Goal: Information Seeking & Learning: Learn about a topic

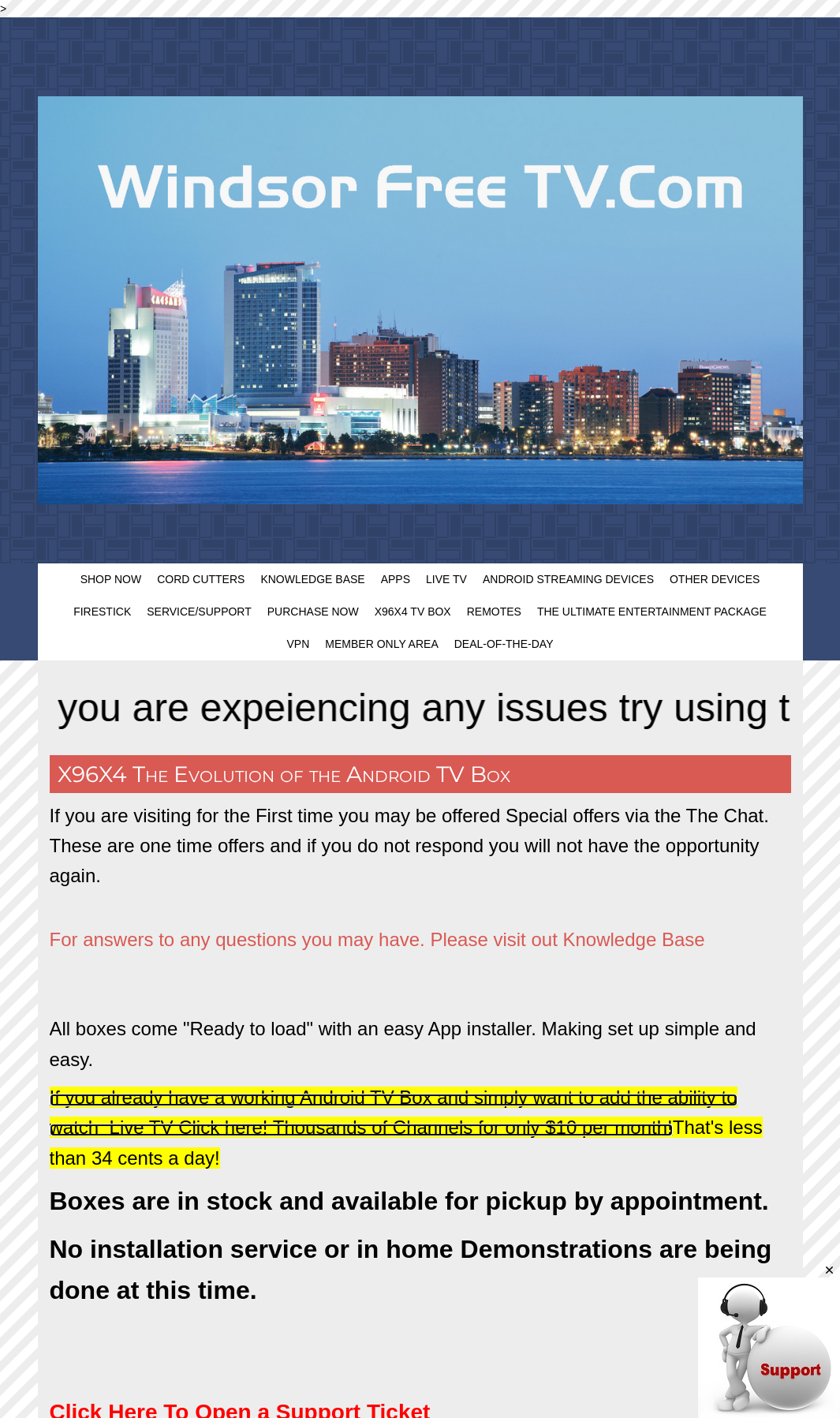
click at [635, 1127] on span "If you already have a working Android TV Box and simply want to add the ability…" at bounding box center [394, 1112] width 688 height 51
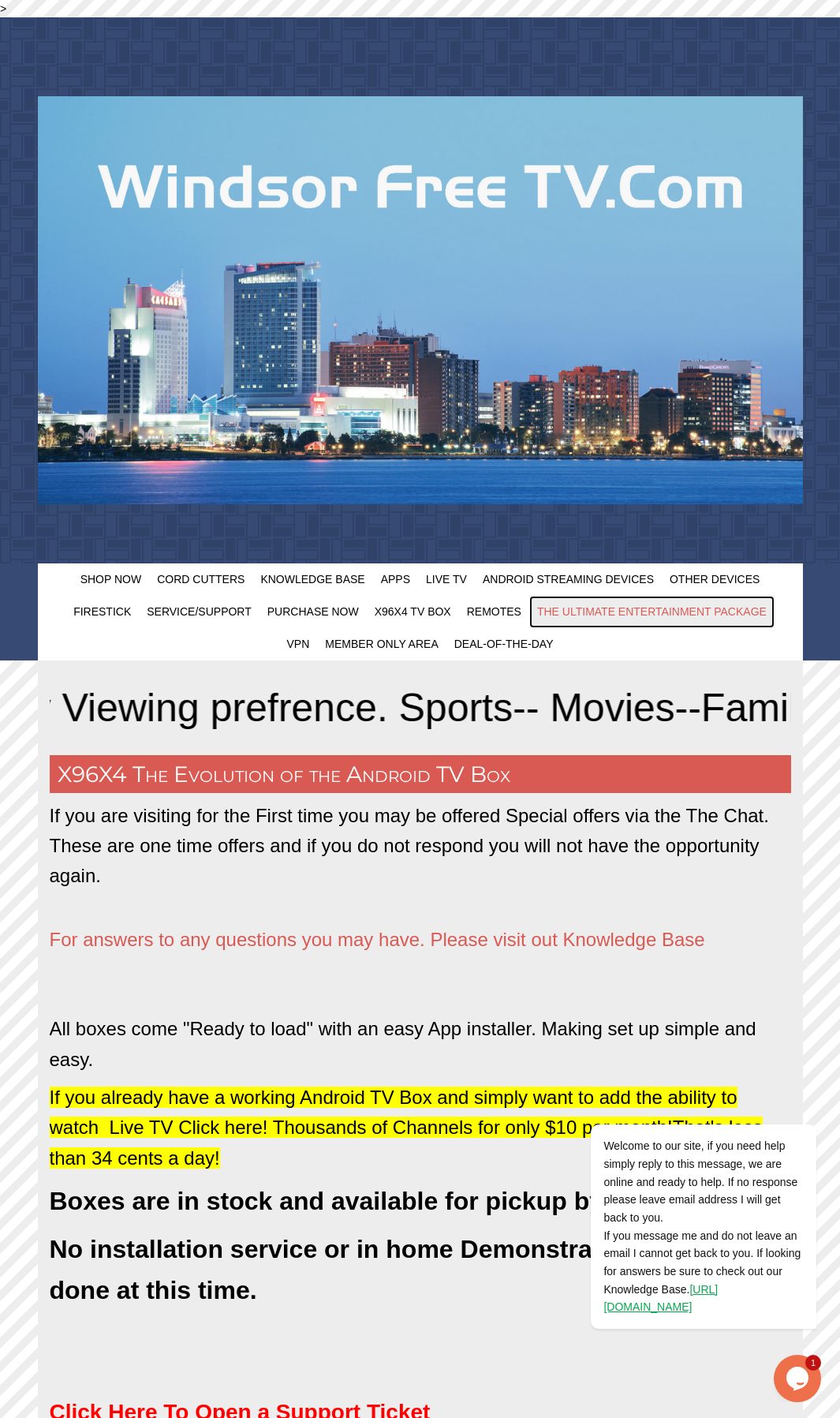
click at [671, 612] on span "The Ultimate Entertainment Package" at bounding box center [652, 611] width 230 height 12
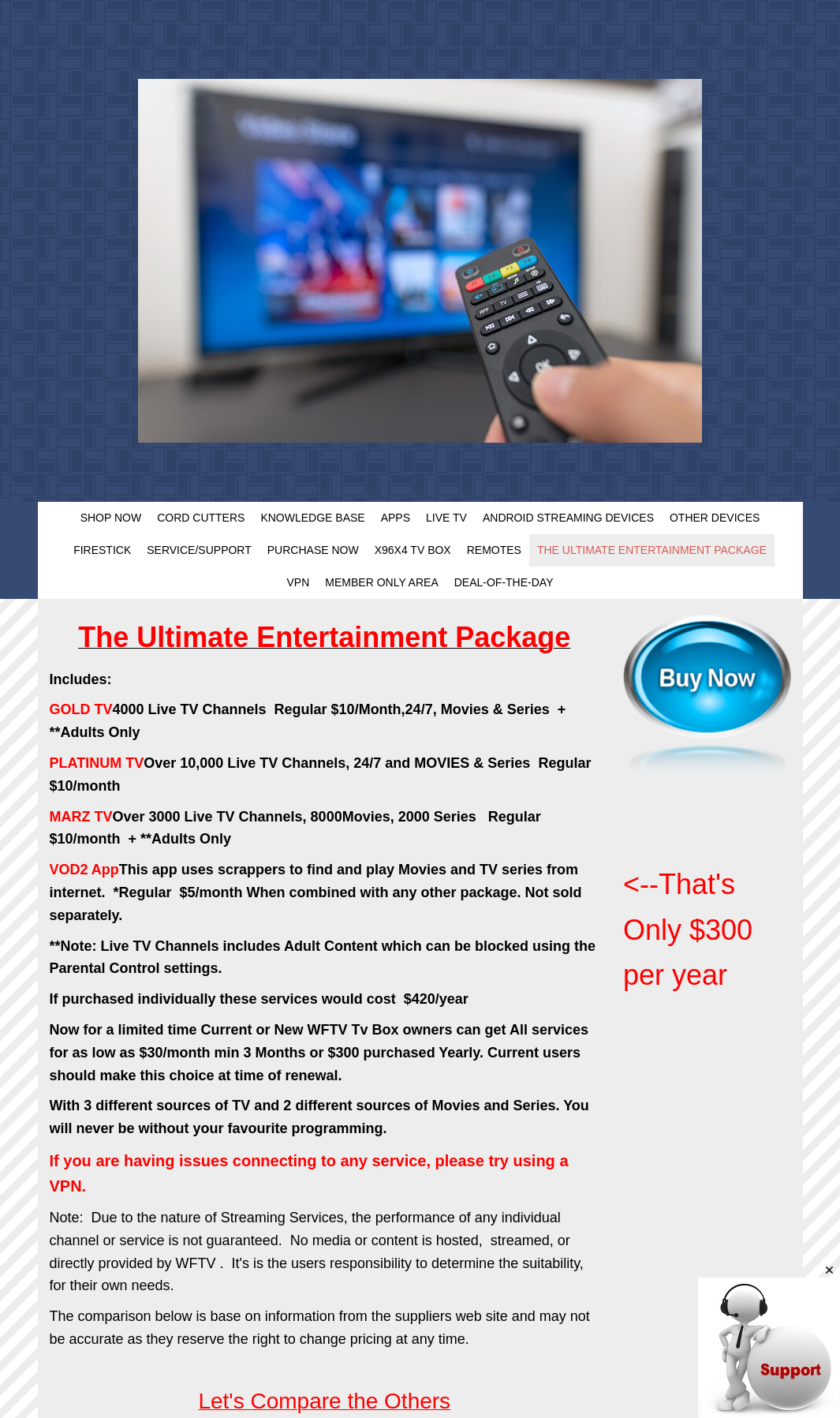
click at [297, 641] on strong "The Ultimate Entertainment Package" at bounding box center [324, 637] width 492 height 33
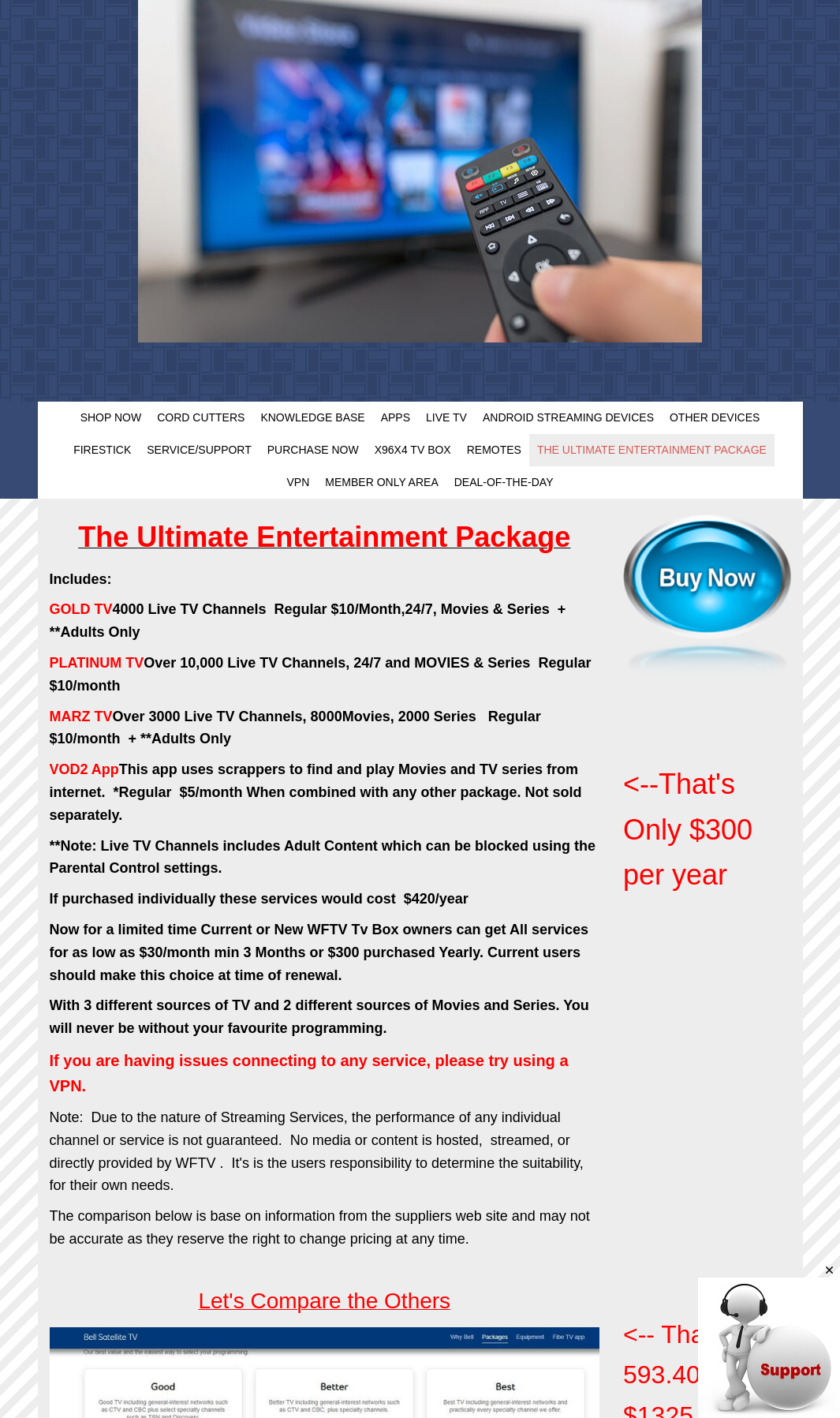
scroll to position [99, 0]
drag, startPoint x: 226, startPoint y: 282, endPoint x: 193, endPoint y: 275, distance: 33.7
